Goal: Task Accomplishment & Management: Manage account settings

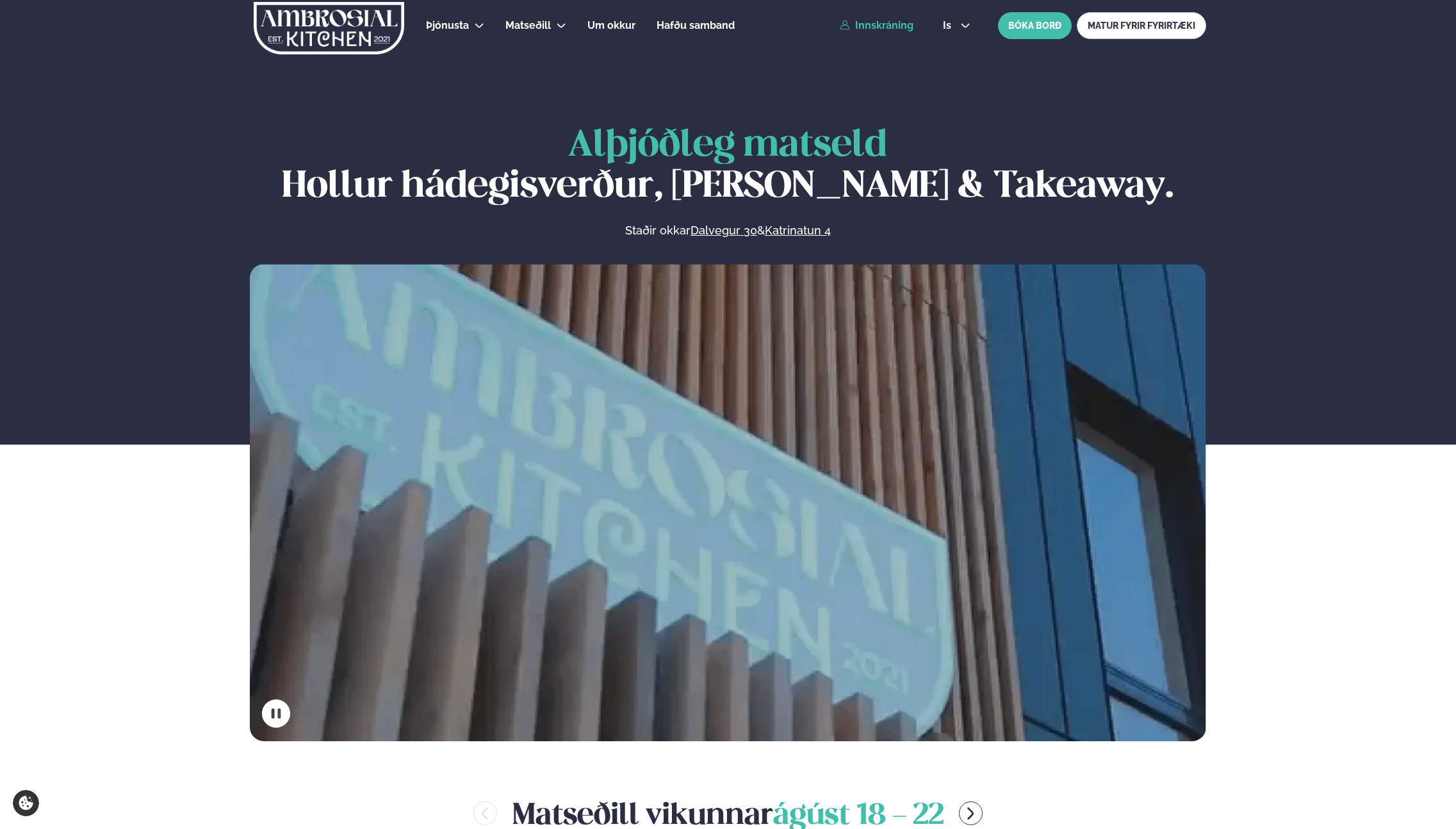
click at [888, 20] on link "Innskráning" at bounding box center [877, 25] width 74 height 12
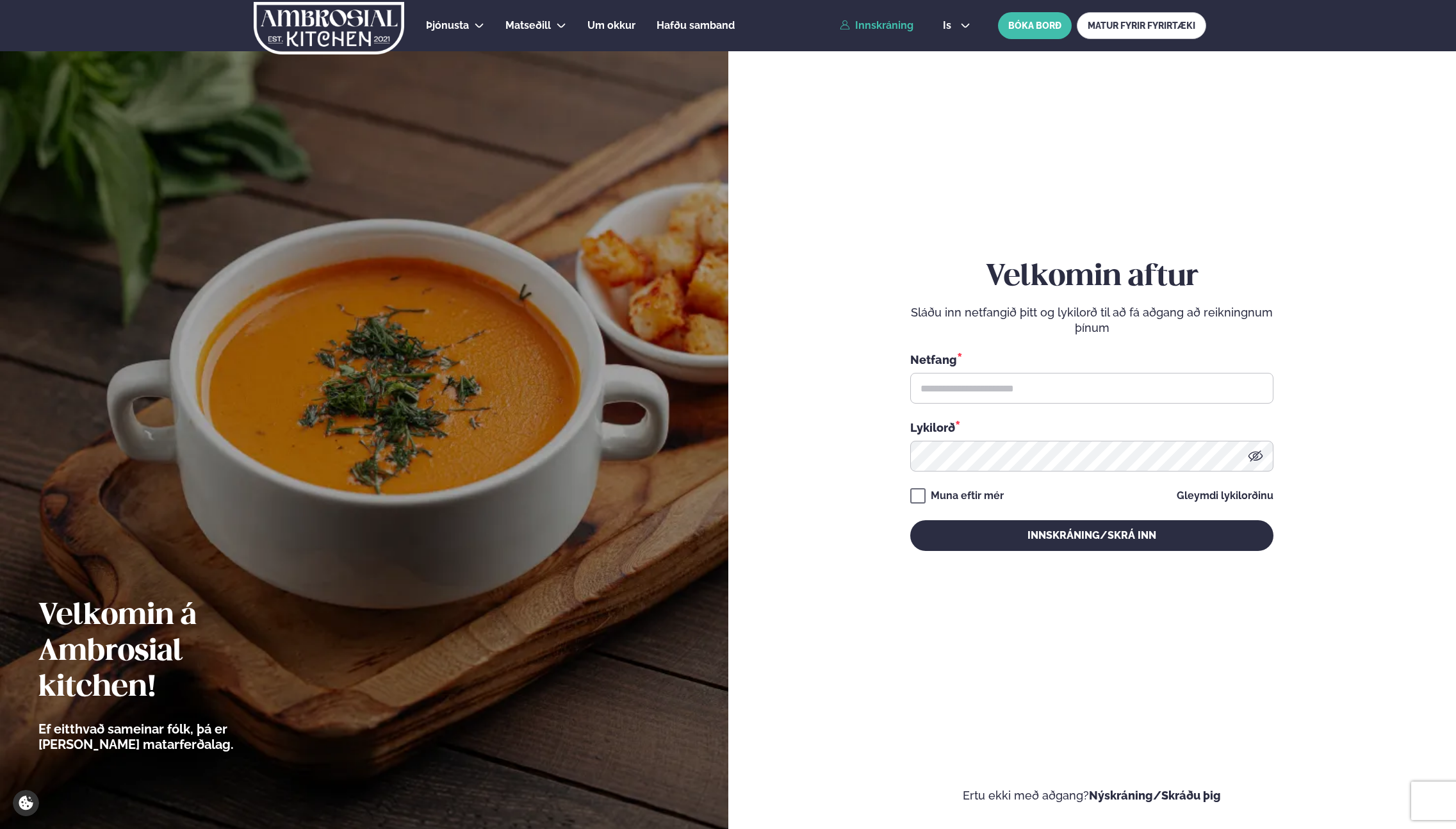
click at [1022, 372] on div "Netfang *" at bounding box center [1092, 377] width 363 height 53
click at [1021, 391] on input "text" at bounding box center [1092, 387] width 363 height 31
type input "**********"
click at [1103, 557] on div "**********" at bounding box center [1092, 405] width 363 height 745
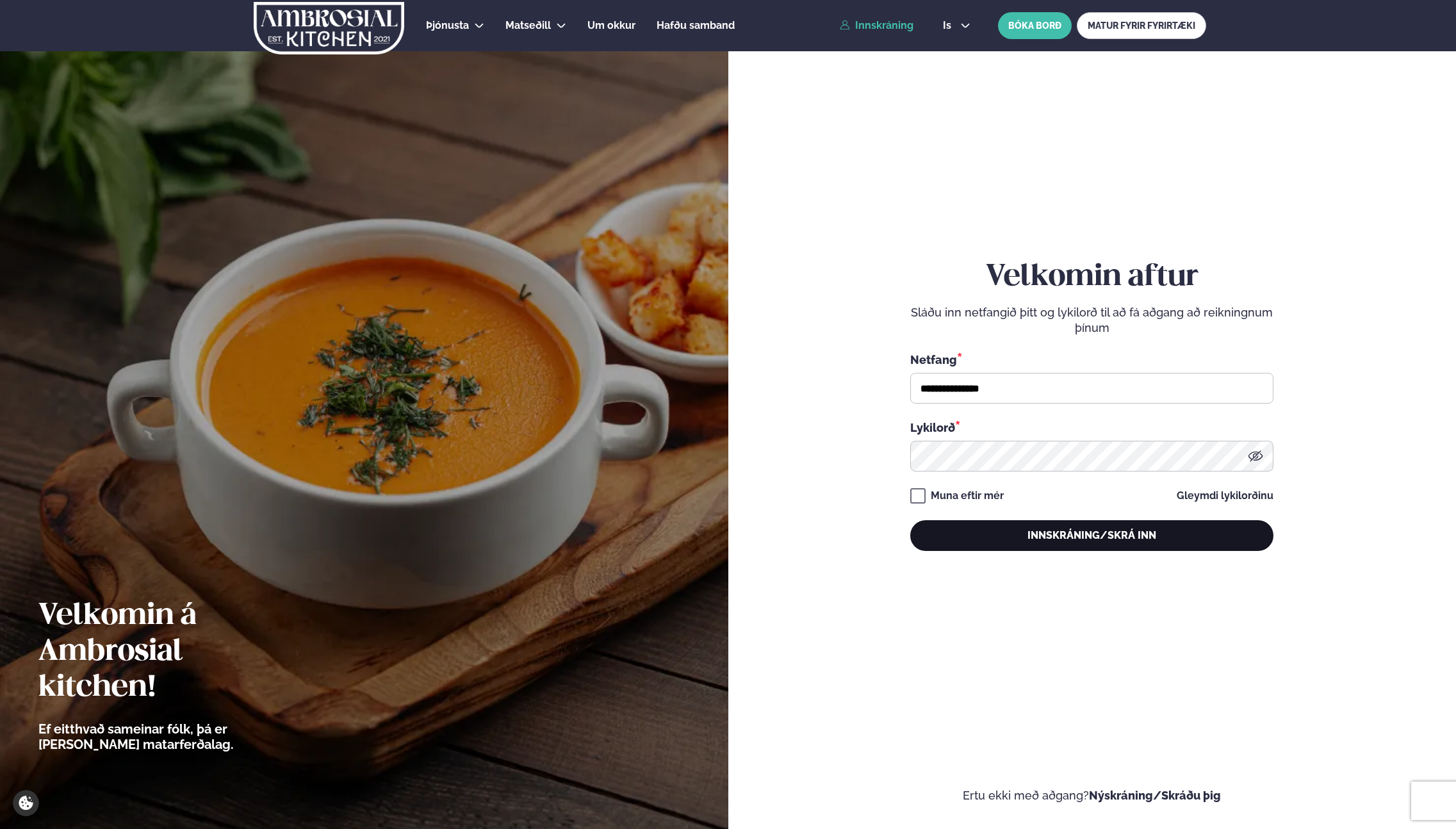
click at [1103, 545] on button "Innskráning/Skrá inn" at bounding box center [1092, 535] width 363 height 31
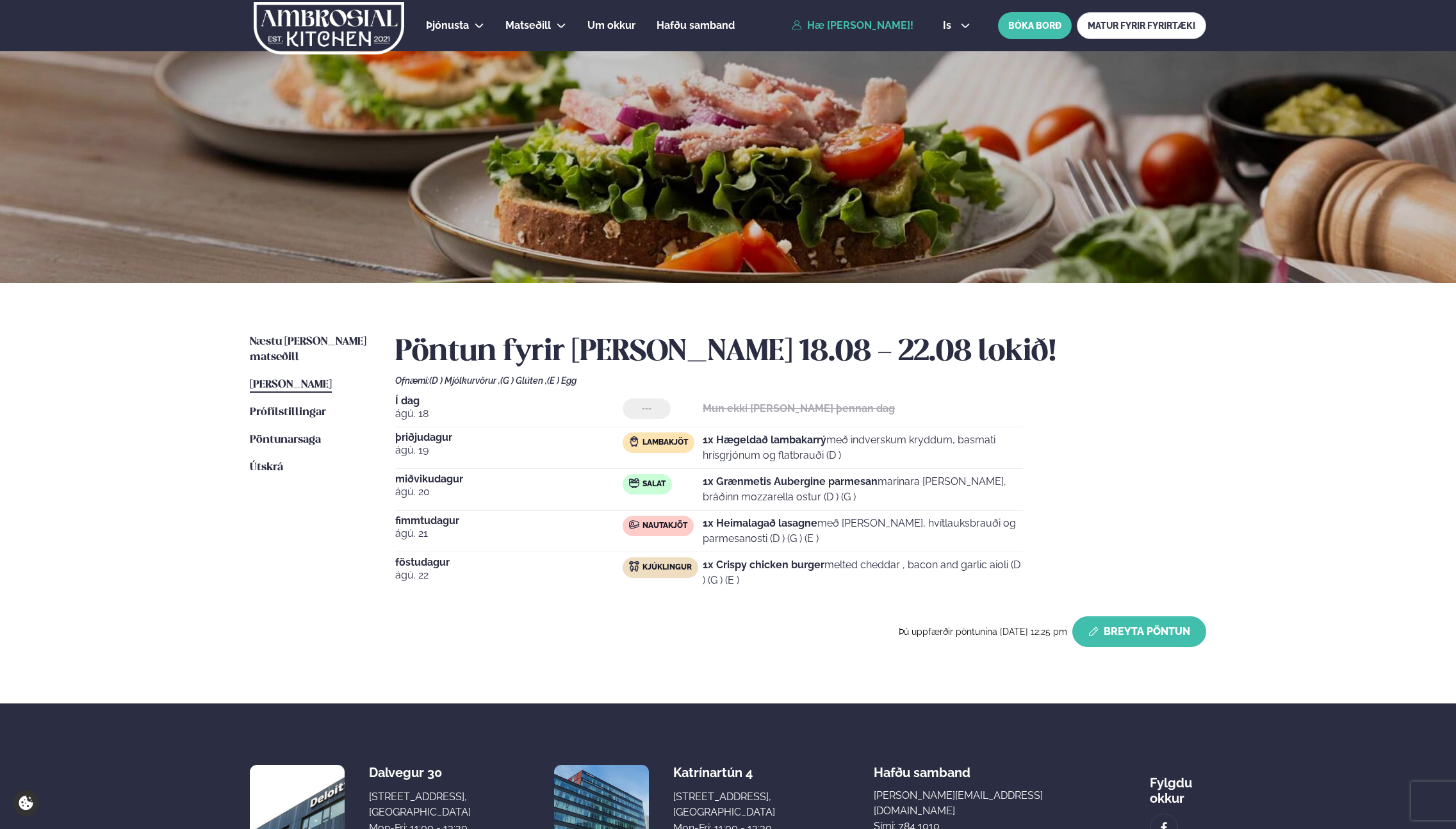
click at [1160, 618] on button "Breyta Pöntun" at bounding box center [1139, 631] width 134 height 31
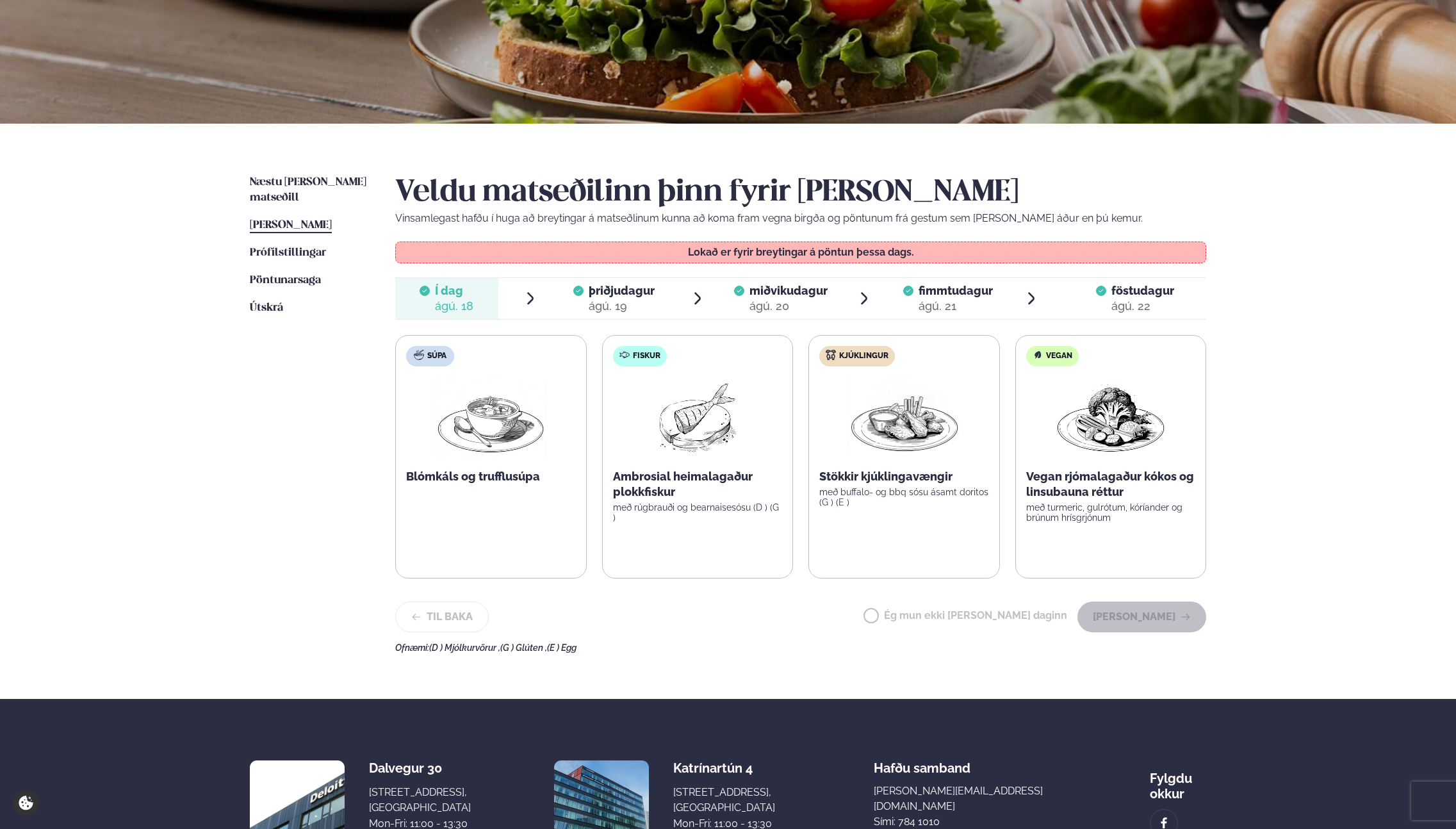
scroll to position [163, 0]
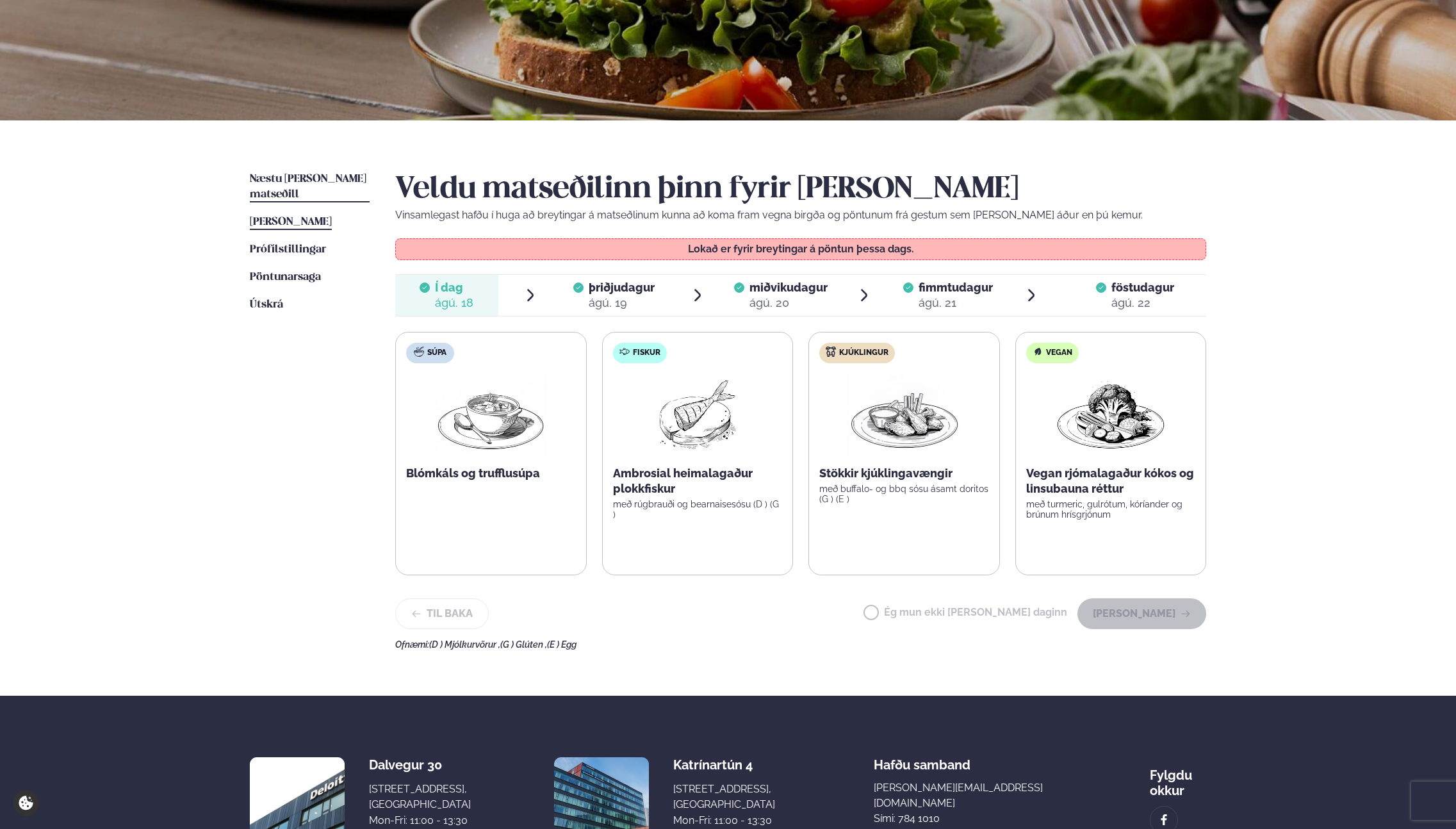
click at [329, 182] on span "Næstu [PERSON_NAME] matseðill" at bounding box center [308, 186] width 116 height 26
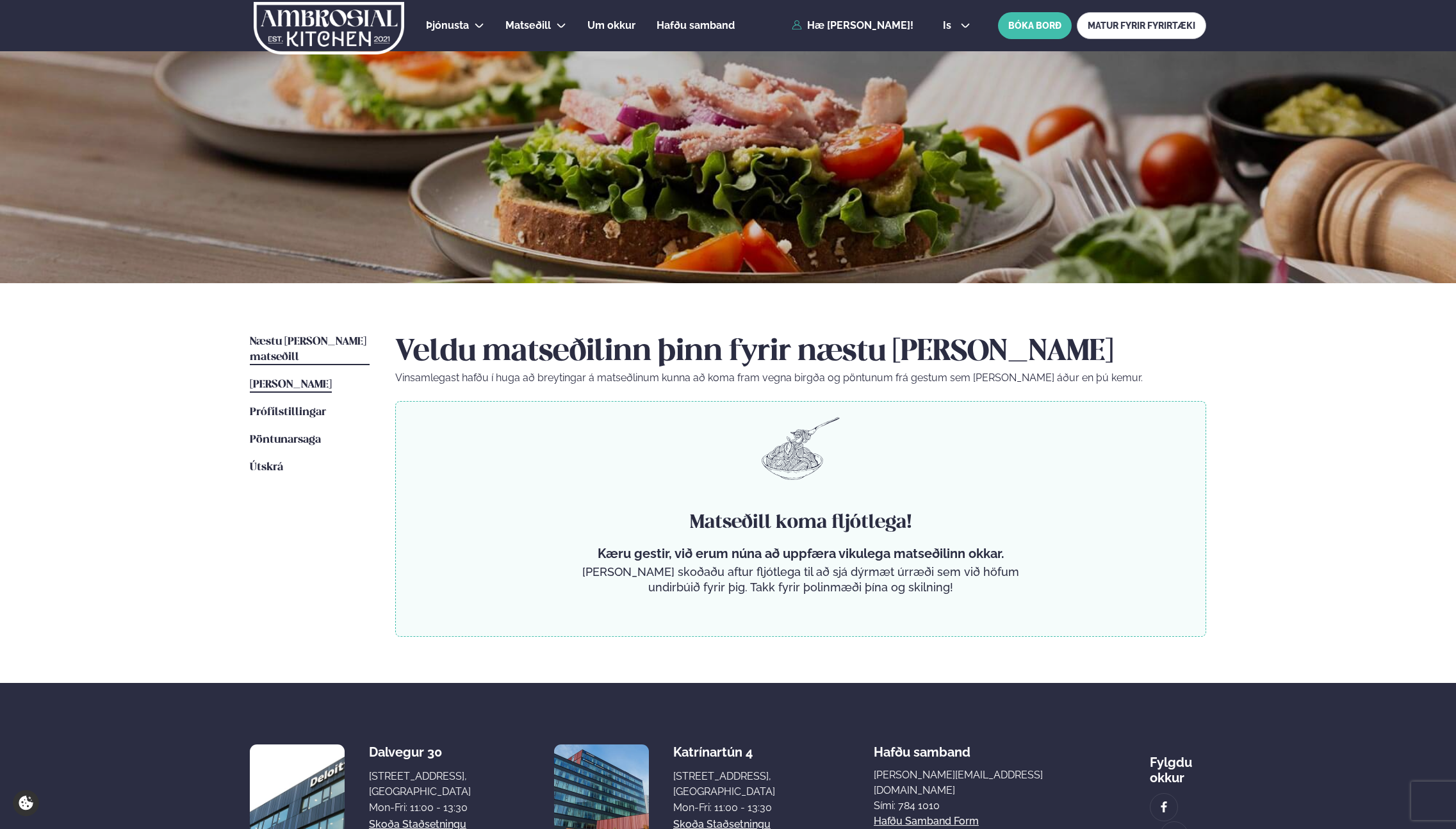
click at [332, 379] on span "[PERSON_NAME]" at bounding box center [291, 384] width 82 height 11
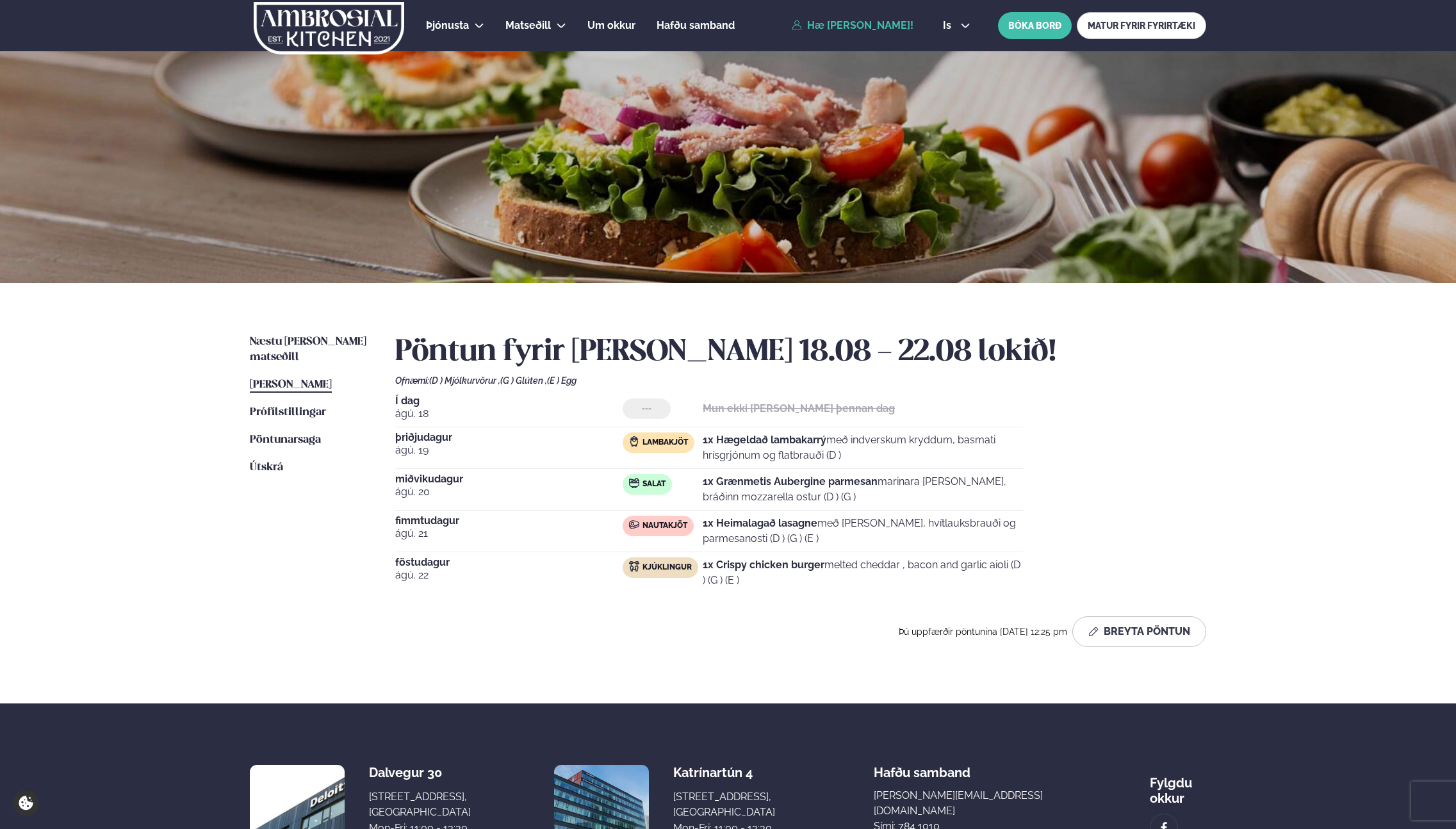
click at [729, 454] on p "1x Hægeldað lambakarrý með indverskum kryddum, basmati hrísgrjónum og flatbrauð…" at bounding box center [862, 447] width 320 height 31
click at [1134, 638] on button "Breyta Pöntun" at bounding box center [1139, 631] width 134 height 31
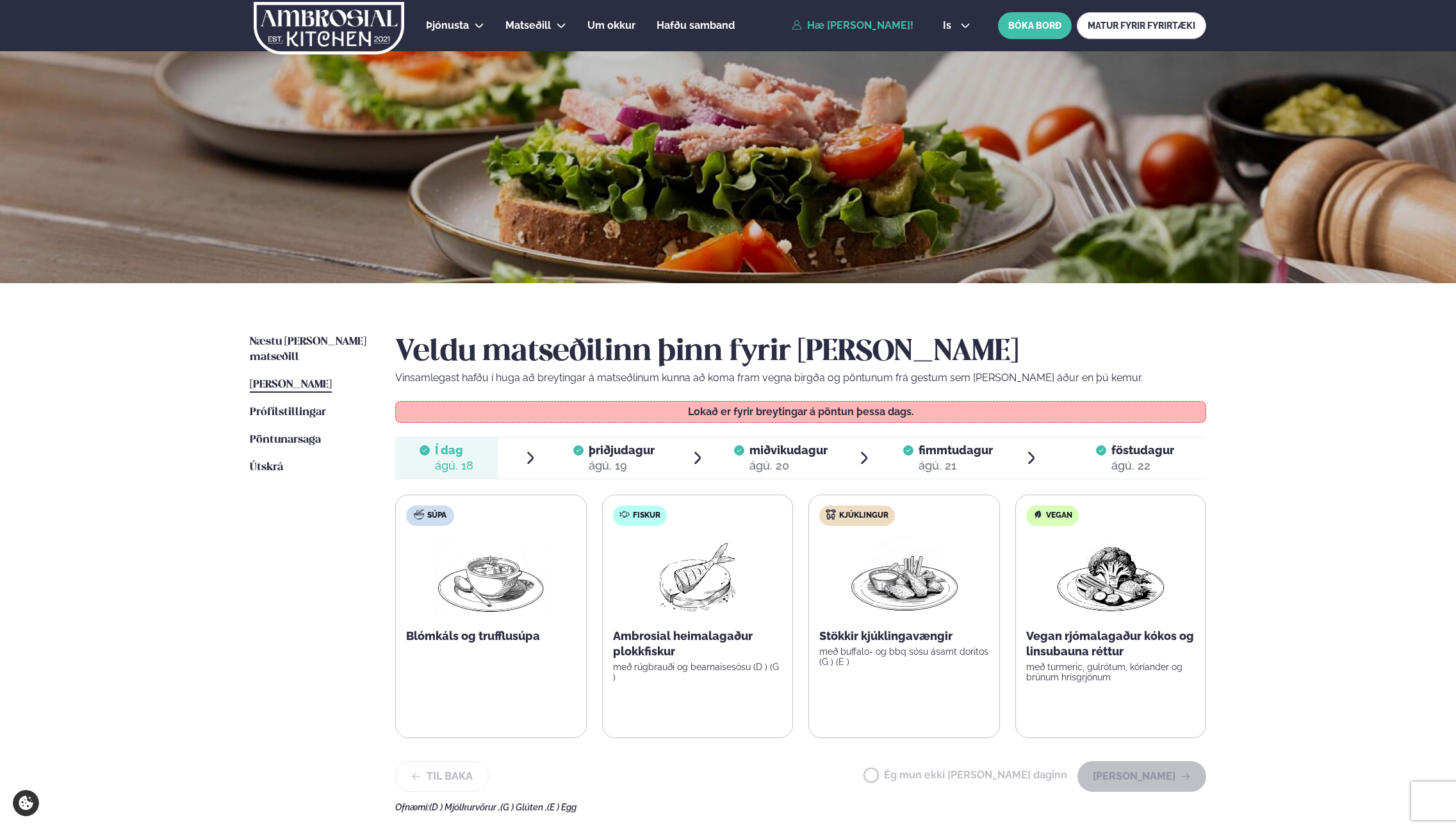
click at [628, 465] on div "ágú. 19" at bounding box center [622, 466] width 66 height 16
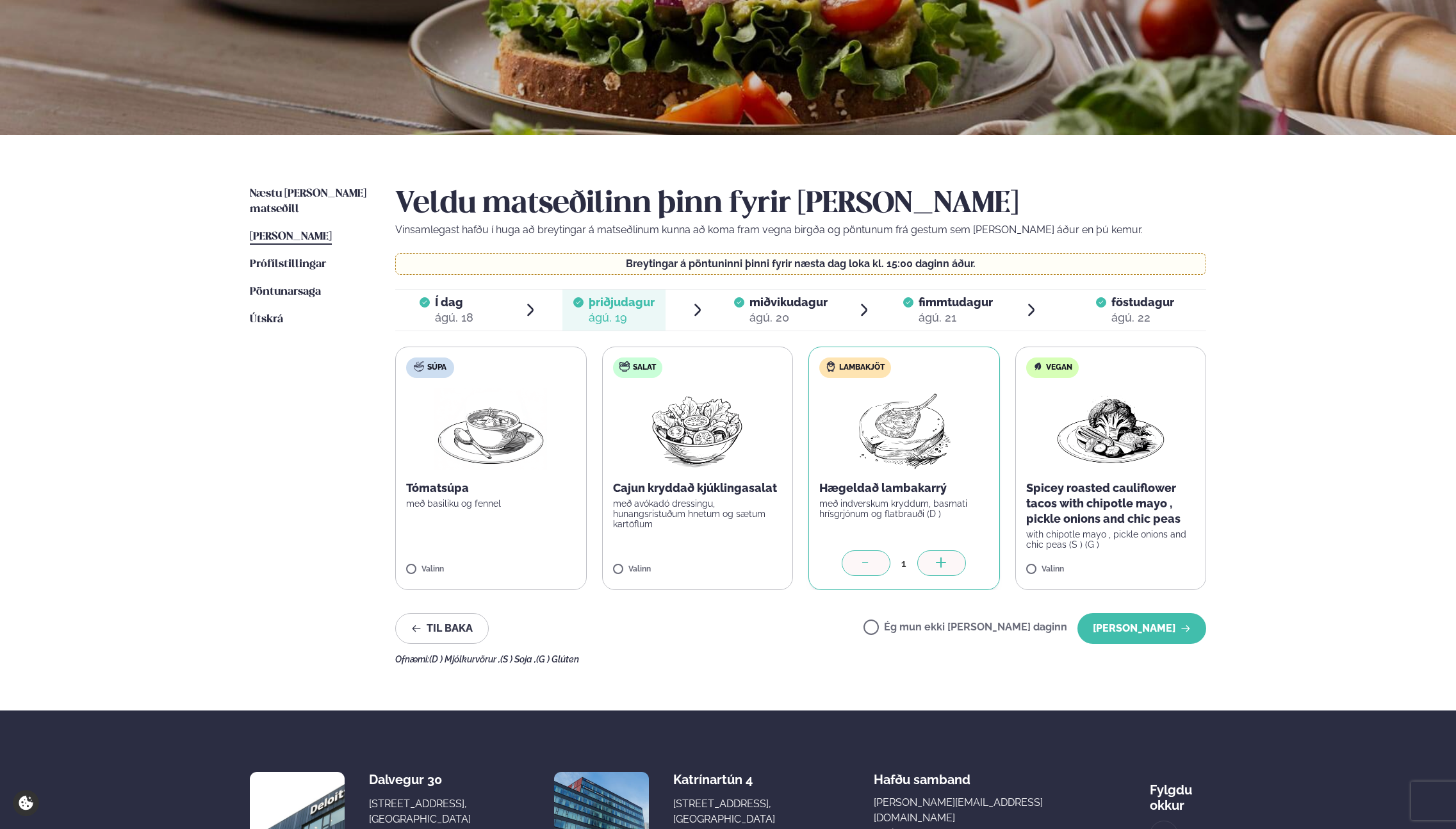
scroll to position [289, 0]
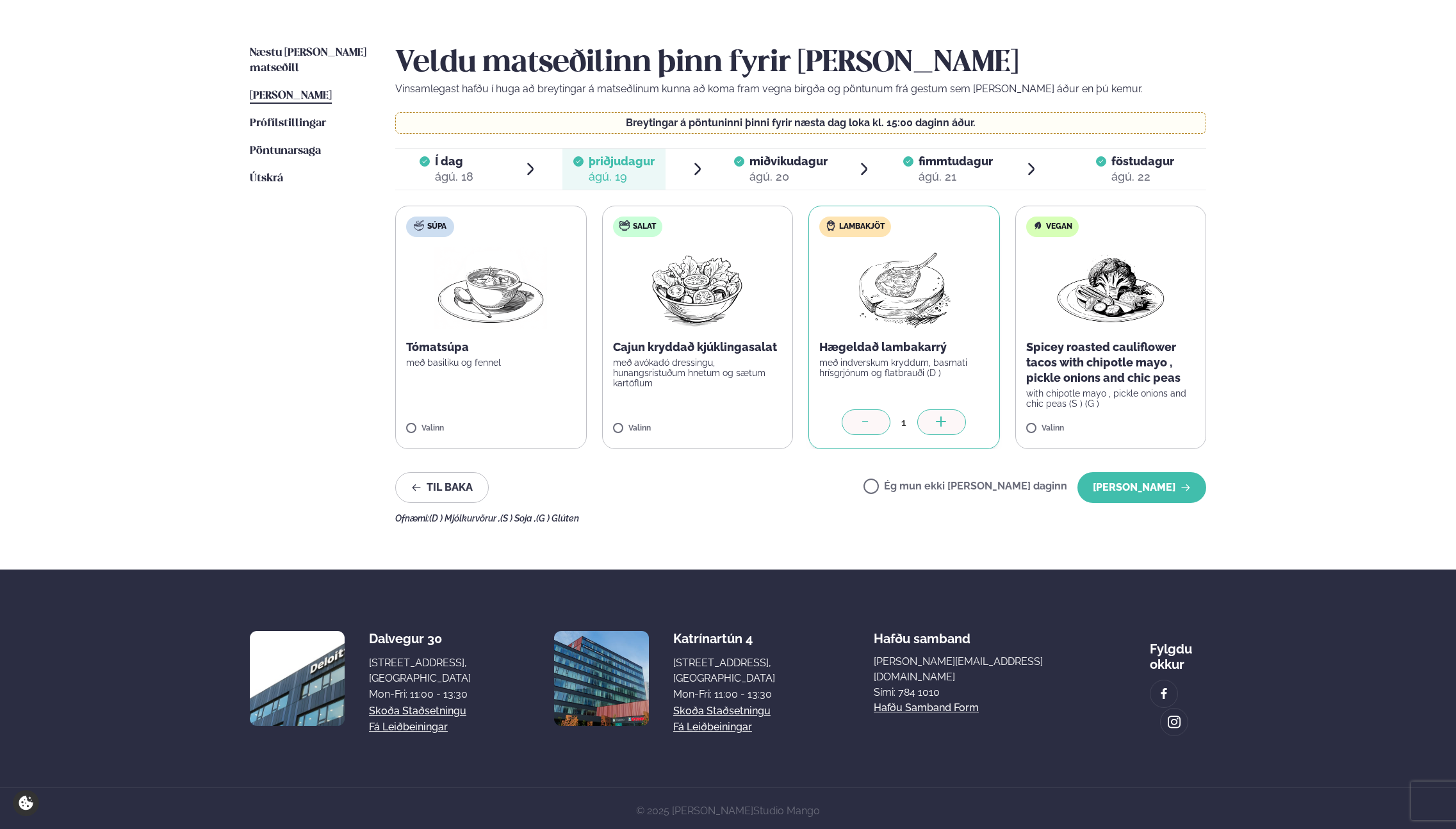
click at [707, 365] on p "með avókadó dressingu, hunangsristuðum hnetum og sætum kartöflum" at bounding box center [698, 372] width 170 height 31
click at [877, 426] on div at bounding box center [866, 422] width 49 height 26
click at [807, 161] on span "miðvikudagur" at bounding box center [788, 160] width 78 height 13
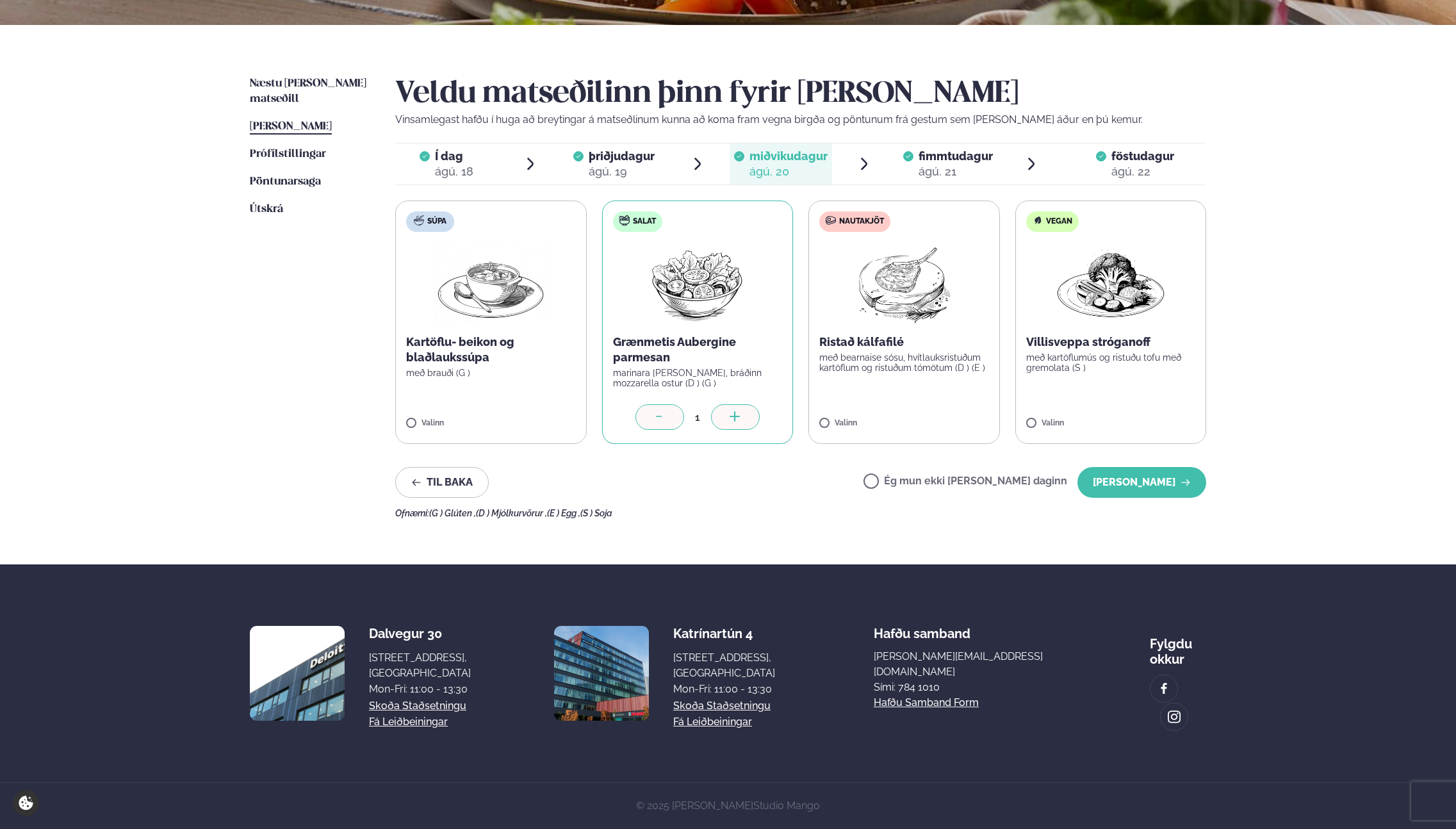
scroll to position [253, 0]
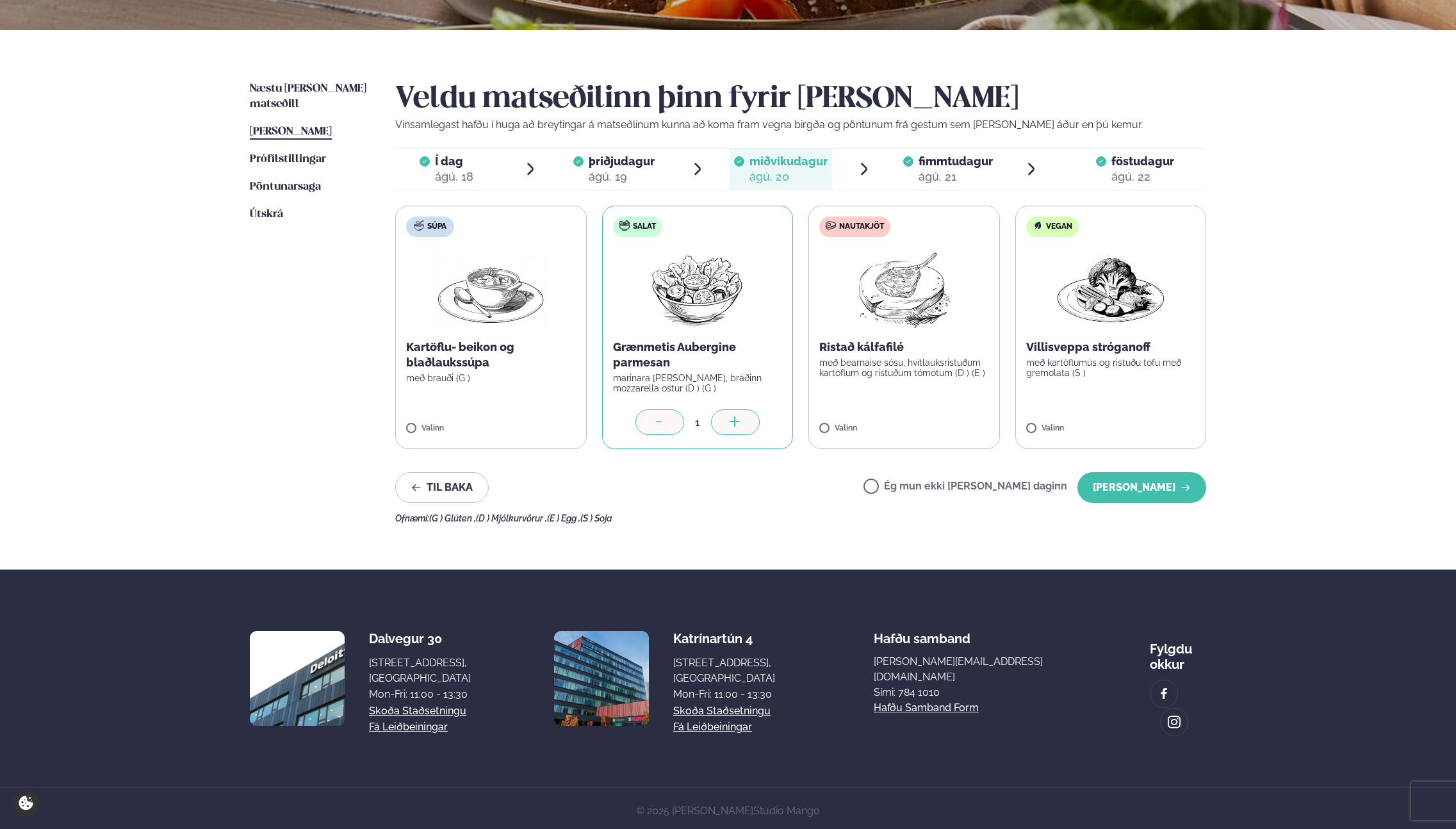
click at [658, 420] on icon at bounding box center [659, 420] width 6 height 1
click at [1116, 398] on label "Vegan Villisveppa stróganoff með kartöflumús og ristuðu tofu með gremolata (S )…" at bounding box center [1112, 328] width 192 height 244
click at [900, 164] on span "fimmtudagur fim. [DATE]" at bounding box center [947, 169] width 103 height 41
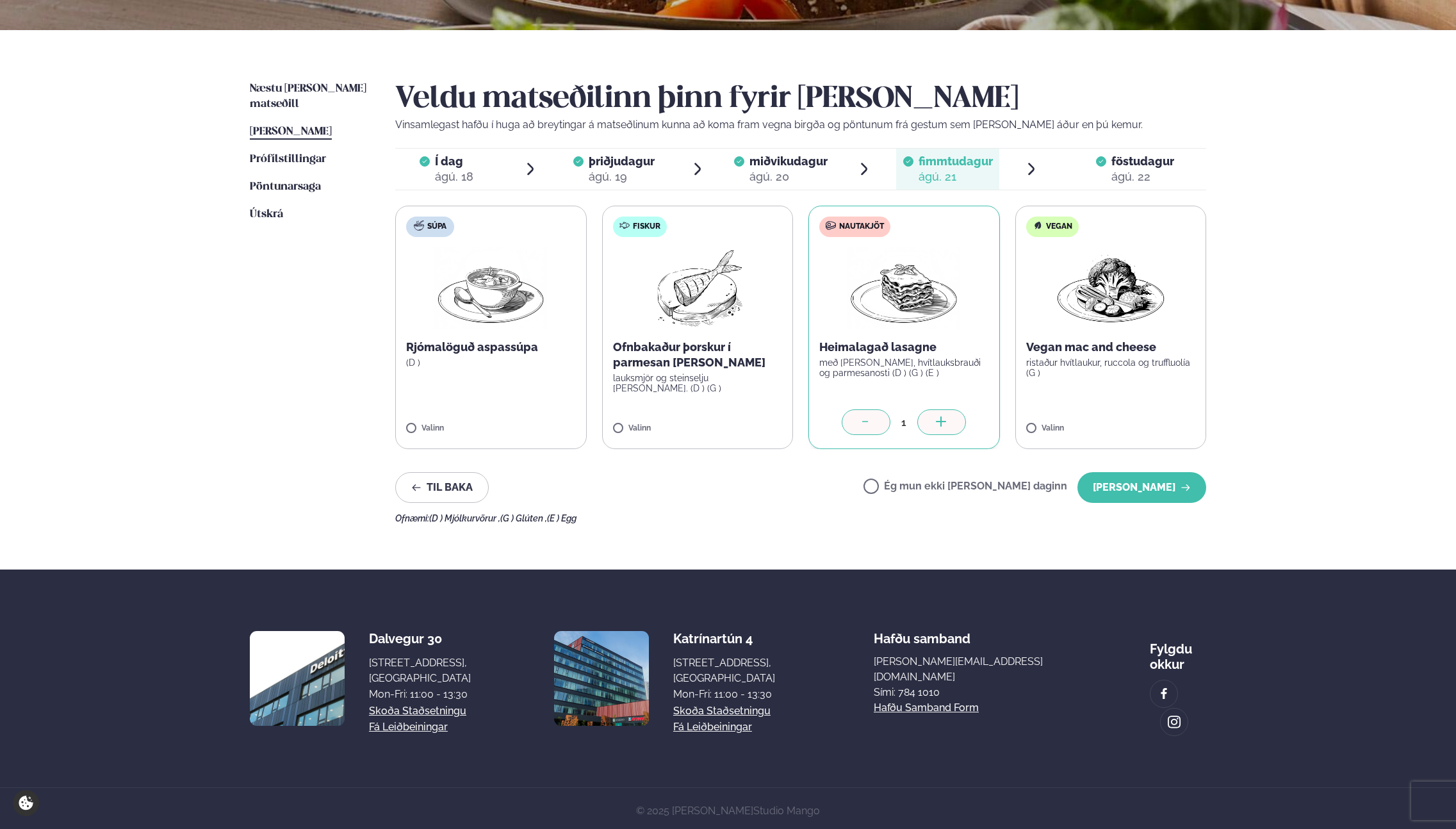
click at [1134, 163] on span "föstudagur" at bounding box center [1143, 160] width 63 height 13
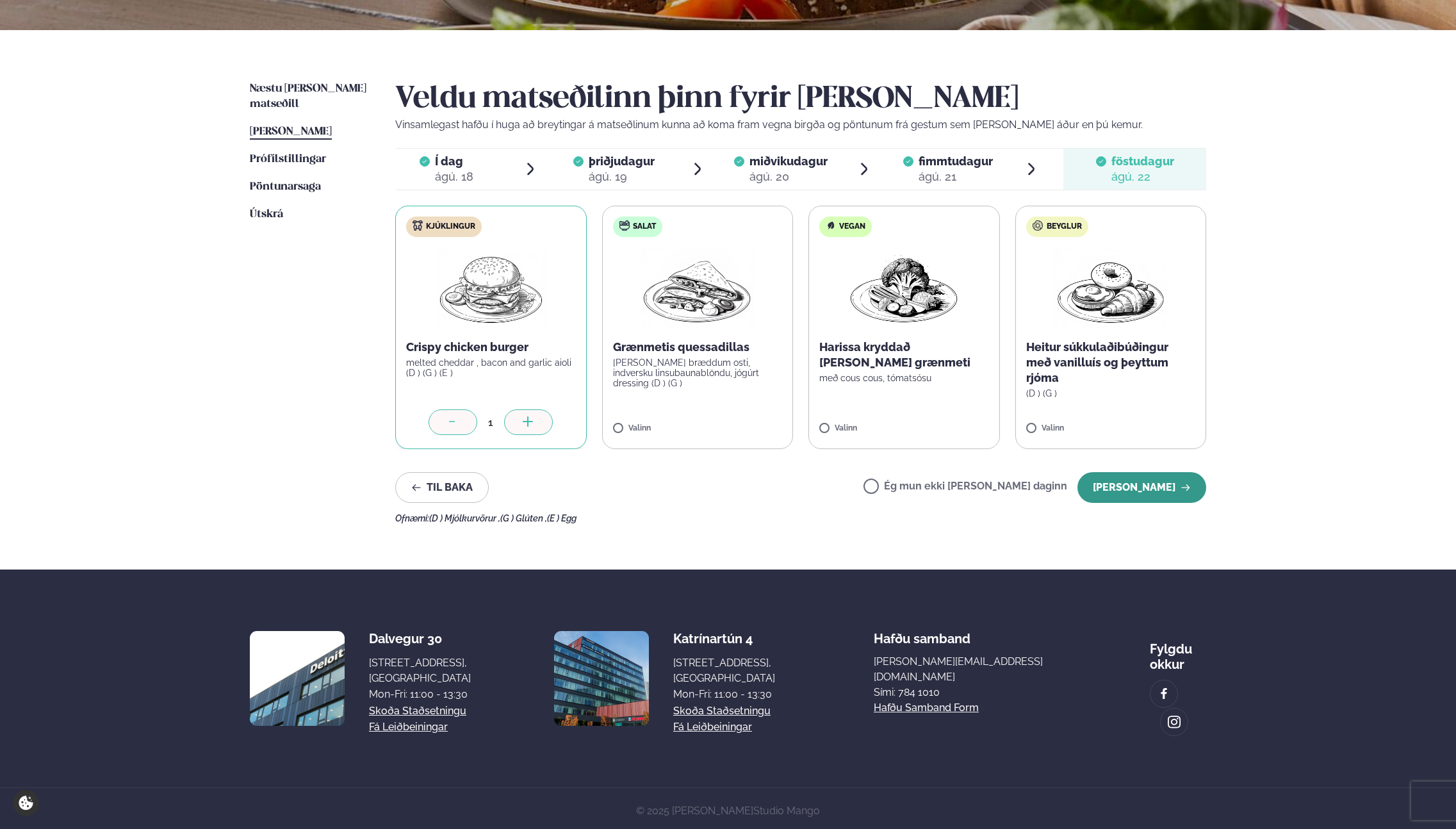
click at [1177, 485] on button "[PERSON_NAME]" at bounding box center [1142, 487] width 129 height 31
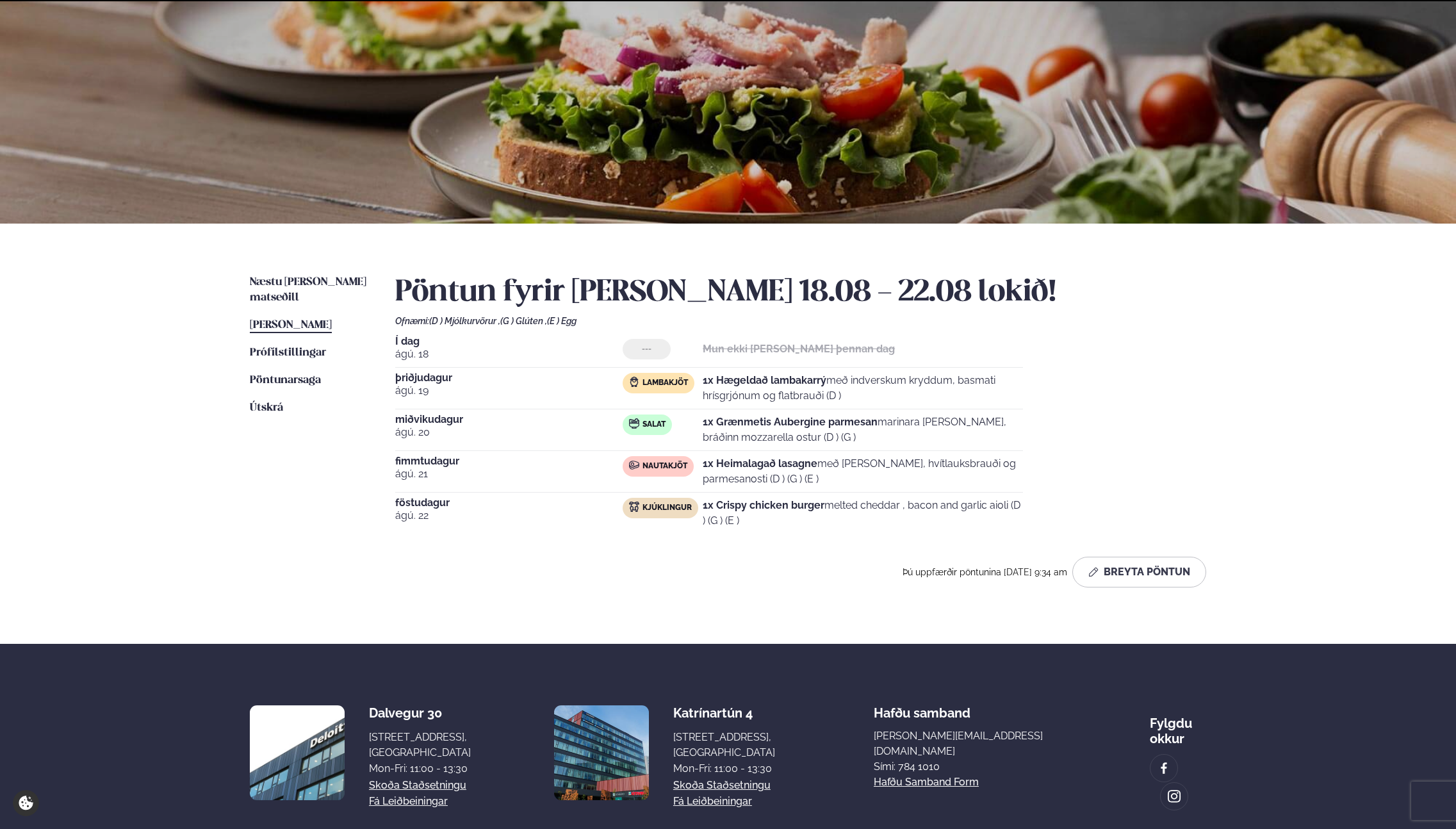
scroll to position [134, 0]
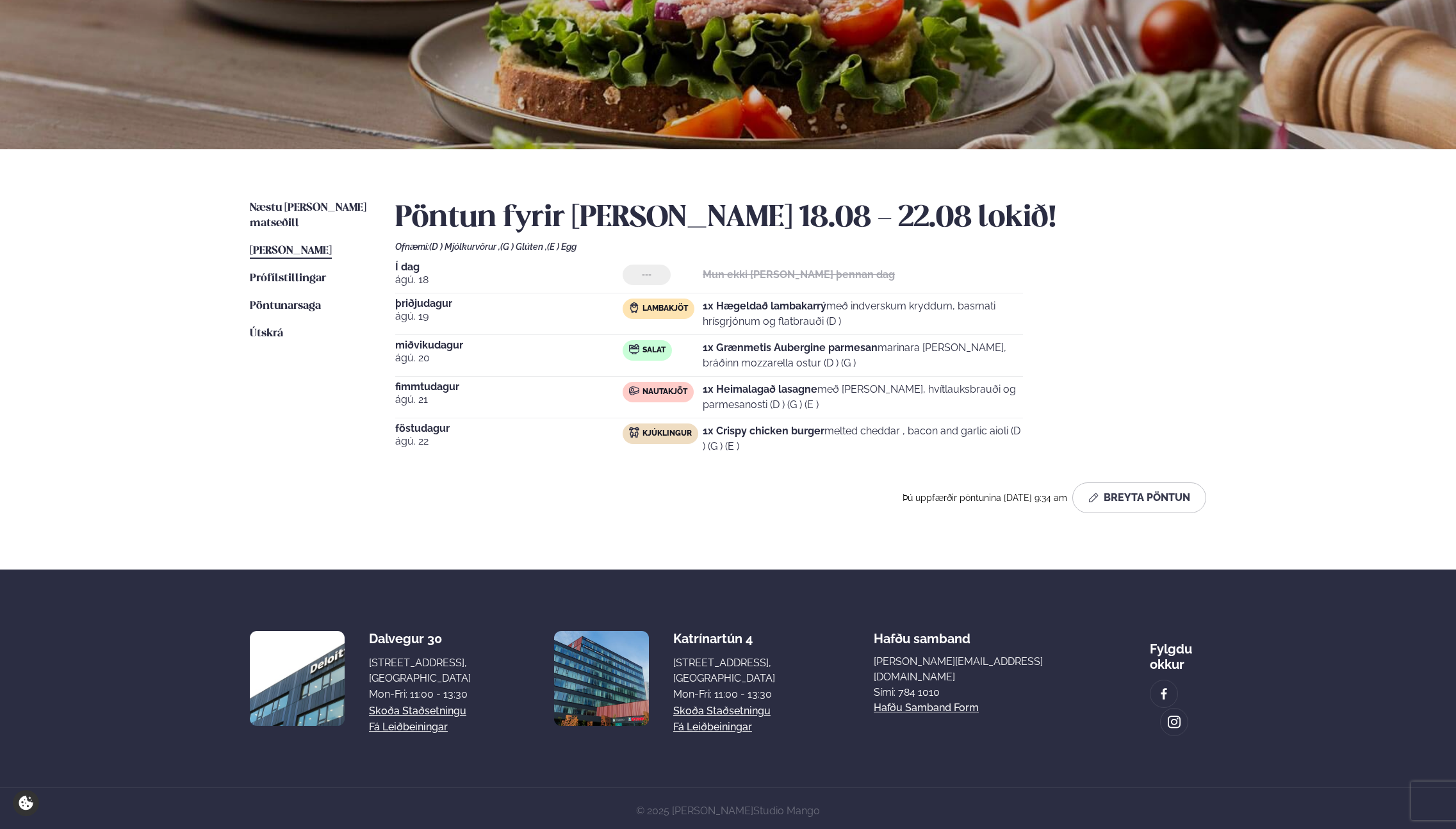
click at [867, 533] on div "Næstu [PERSON_NAME] matseðill Næsta vika [PERSON_NAME] matseðill [PERSON_NAME] …" at bounding box center [728, 359] width 1034 height 420
